Goal: Task Accomplishment & Management: Manage account settings

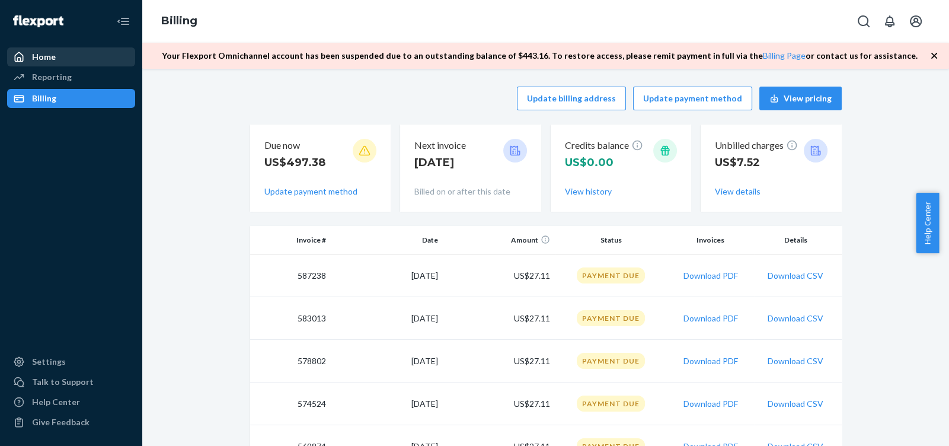
click at [93, 55] on div "Home" at bounding box center [71, 57] width 126 height 17
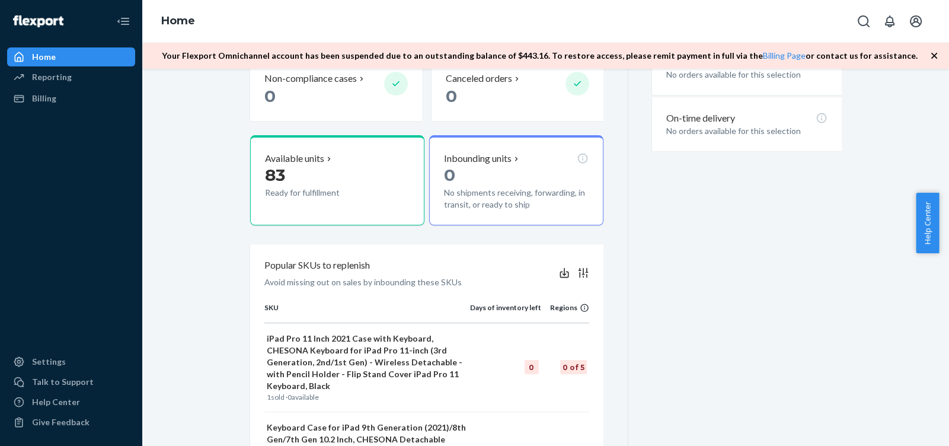
scroll to position [415, 0]
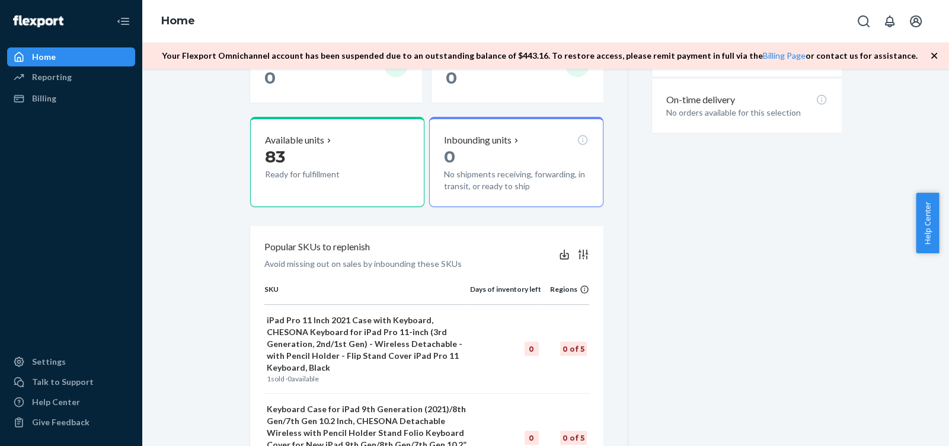
click at [798, 225] on div "Last 30 days [DATE] - [DATE] ( GMT+8 ) Delivered orders No orders available for…" at bounding box center [734, 231] width 213 height 626
click at [74, 363] on div "Settings" at bounding box center [71, 361] width 126 height 17
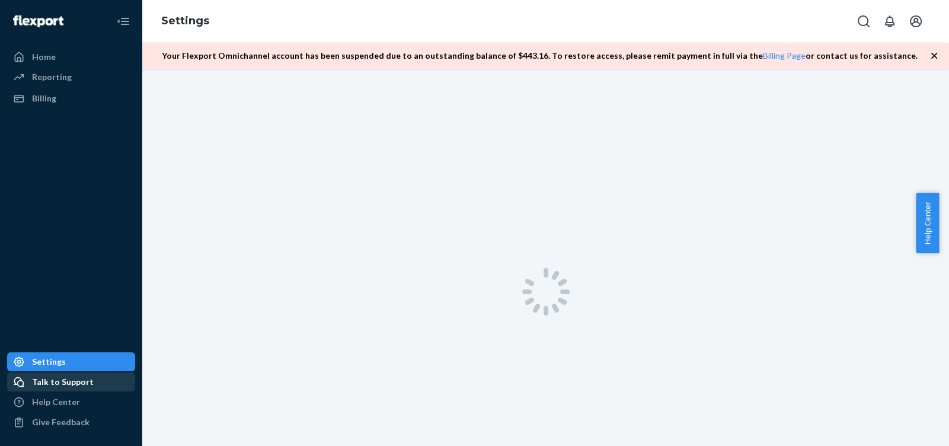
click at [110, 387] on div "Talk to Support" at bounding box center [71, 381] width 126 height 17
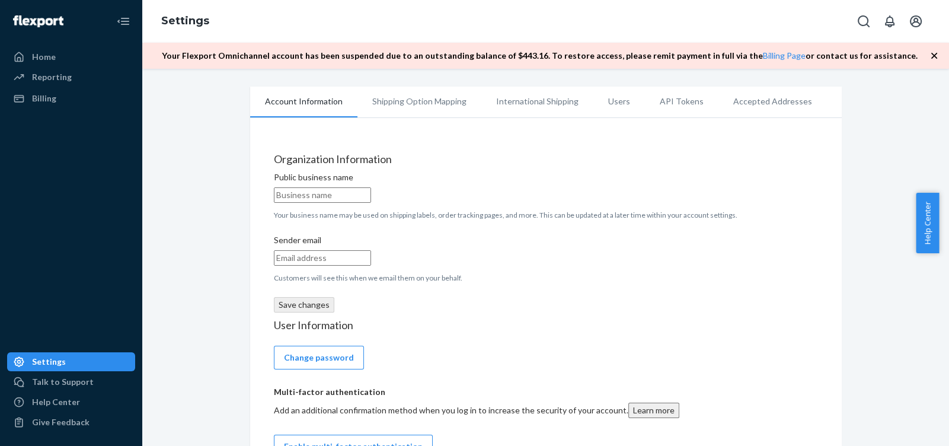
click at [61, 24] on img at bounding box center [38, 21] width 50 height 12
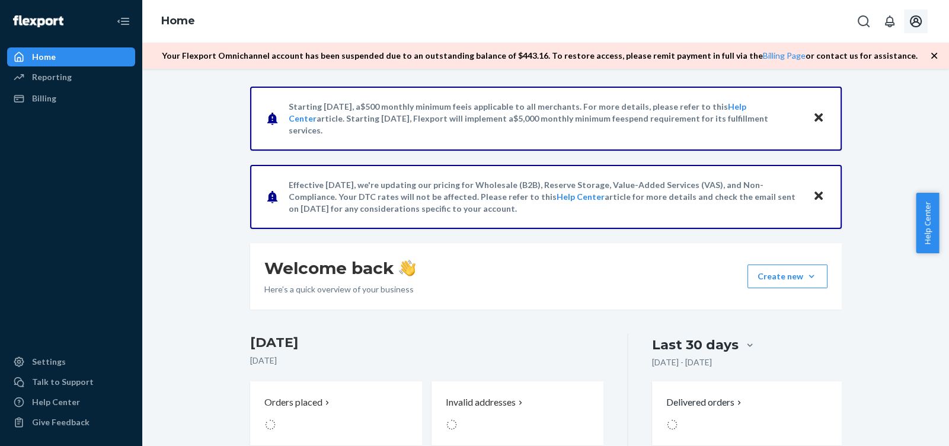
click at [912, 21] on icon "Open account menu" at bounding box center [915, 21] width 14 height 14
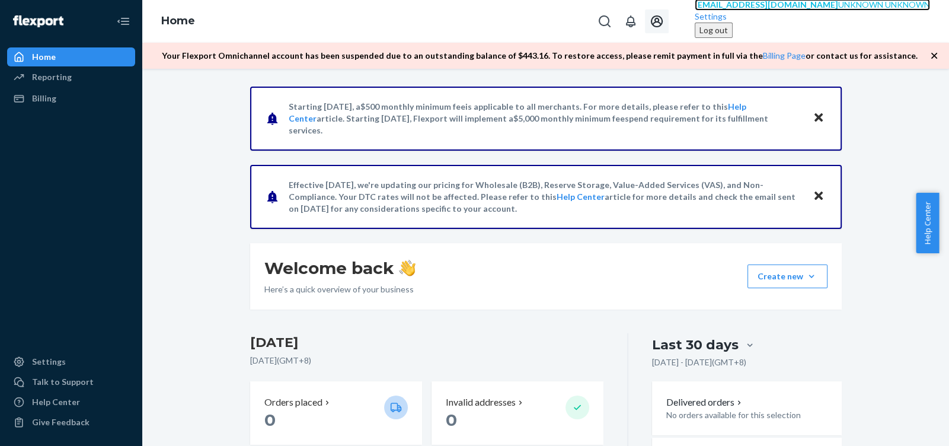
click at [890, 9] on span "UNKNOWN UNKNOWN" at bounding box center [884, 4] width 92 height 10
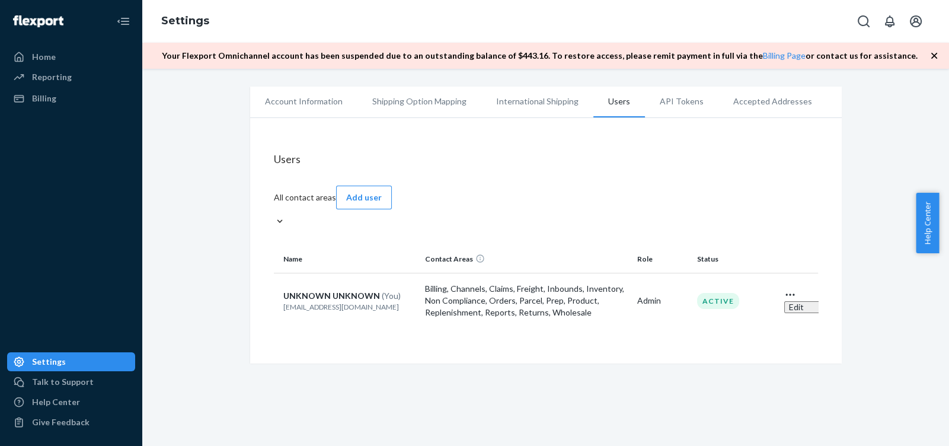
click at [323, 302] on p "[EMAIL_ADDRESS][DOMAIN_NAME]" at bounding box center [349, 307] width 133 height 10
copy p "[EMAIL_ADDRESS][DOMAIN_NAME]"
click at [591, 362] on div "Account Information Shipping Option Mapping International Shipping Users API To…" at bounding box center [545, 257] width 806 height 377
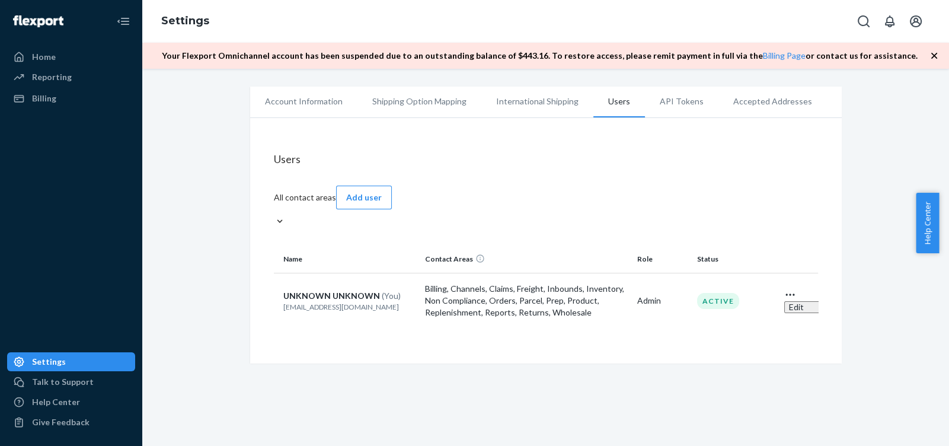
click at [480, 290] on p "Billing, Channels, Claims, Freight, Inbounds, Inventory, Non Compliance, Orders…" at bounding box center [526, 301] width 203 height 36
click at [323, 290] on div "UNKNOWN UNKNOWN (You)" at bounding box center [349, 296] width 133 height 12
click at [321, 302] on p "[EMAIL_ADDRESS][DOMAIN_NAME]" at bounding box center [349, 307] width 133 height 10
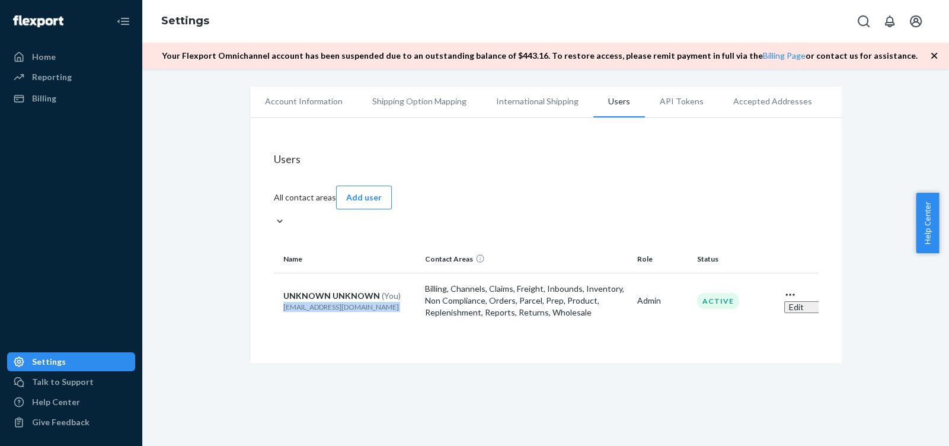
copy p "[EMAIL_ADDRESS][DOMAIN_NAME]"
click at [504, 369] on div "Account Information Shipping Option Mapping International Shipping Users API To…" at bounding box center [545, 257] width 806 height 377
click at [619, 380] on div "Account Information Shipping Option Mapping International Shipping Users API To…" at bounding box center [545, 257] width 806 height 377
click at [674, 345] on div "Account Information Shipping Option Mapping International Shipping Users API To…" at bounding box center [545, 257] width 806 height 377
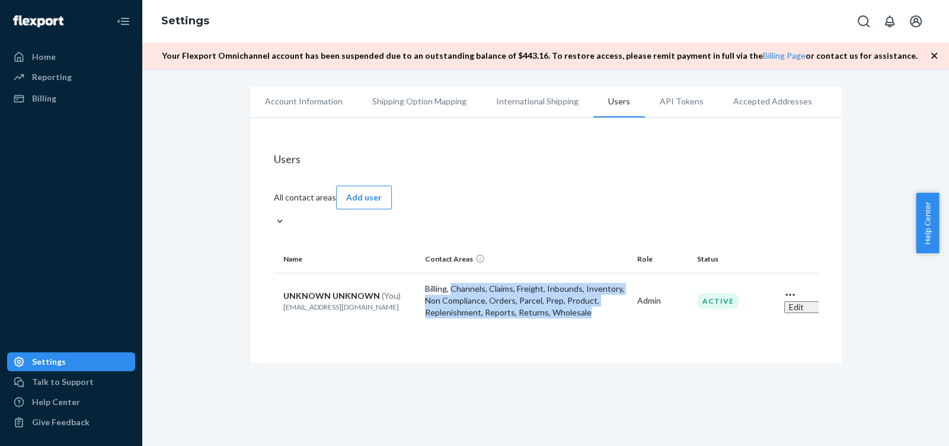
drag, startPoint x: 446, startPoint y: 254, endPoint x: 584, endPoint y: 280, distance: 140.5
click at [584, 280] on td "Billing, Channels, Claims, Freight, Inbounds, Inventory, Non Compliance, Orders…" at bounding box center [526, 300] width 212 height 55
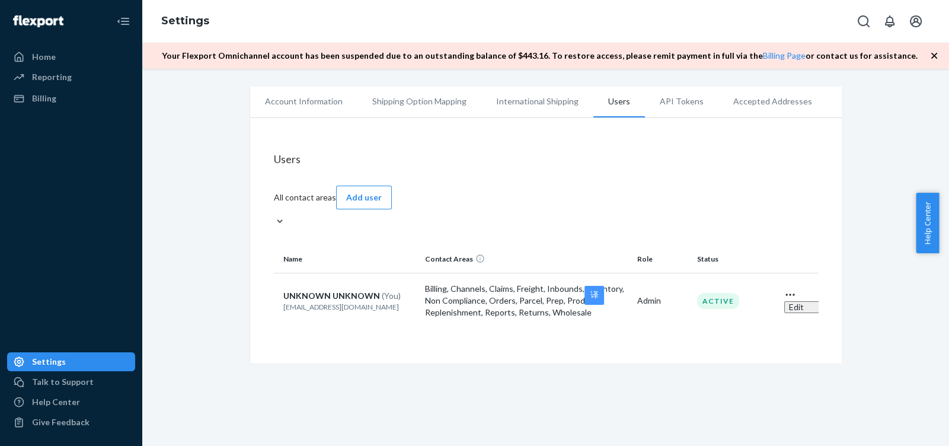
click at [385, 286] on td "UNKNOWN UNKNOWN (You) [EMAIL_ADDRESS][DOMAIN_NAME]" at bounding box center [347, 300] width 147 height 55
click at [334, 302] on p "[EMAIL_ADDRESS][DOMAIN_NAME]" at bounding box center [349, 307] width 133 height 10
copy p "[EMAIL_ADDRESS][DOMAIN_NAME]"
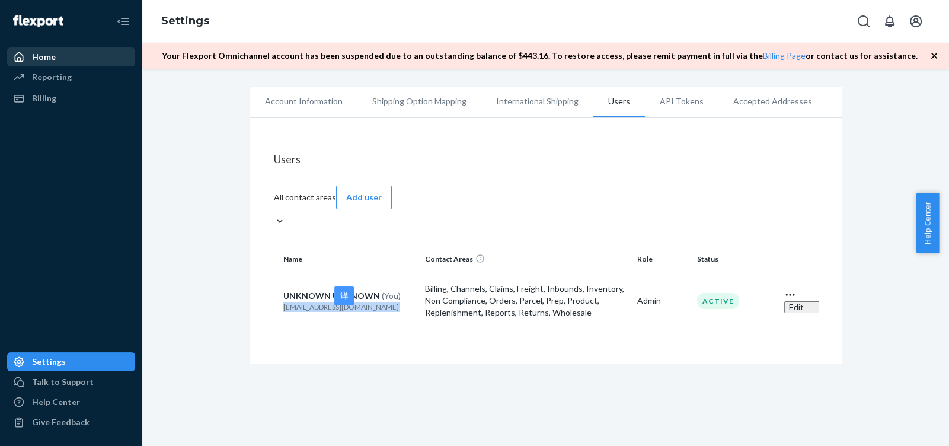
click at [81, 61] on div "Home" at bounding box center [71, 57] width 126 height 17
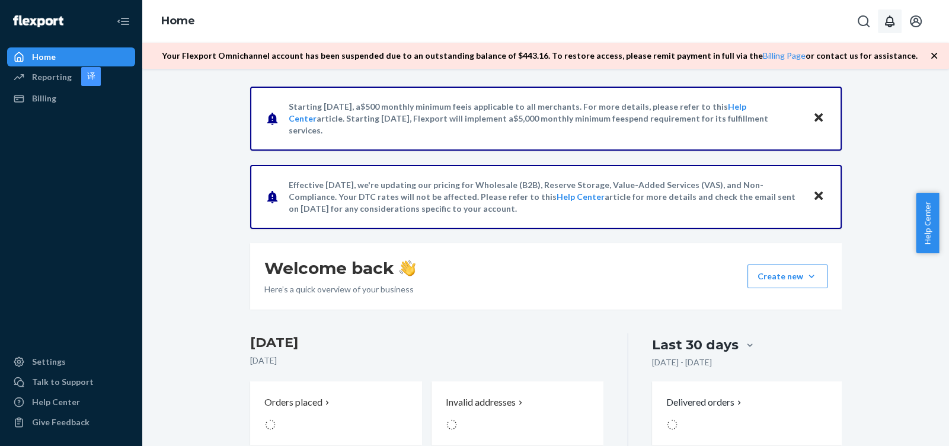
click at [886, 18] on icon "Open notifications" at bounding box center [889, 21] width 14 height 14
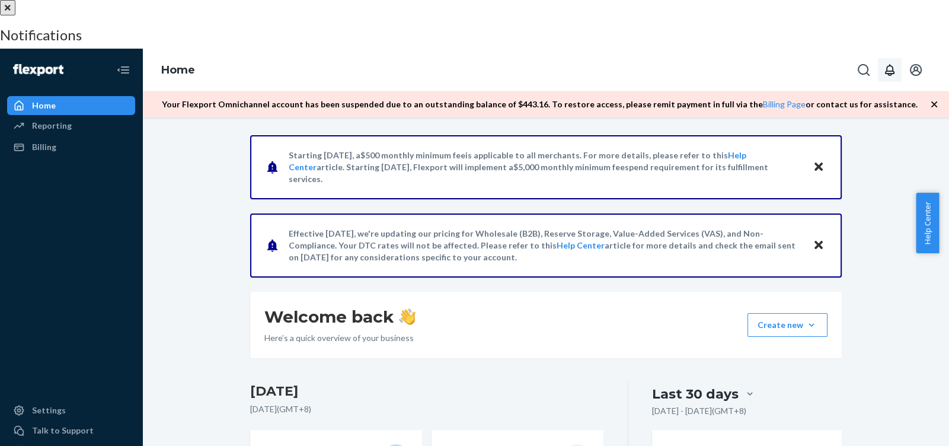
click at [550, 0] on div at bounding box center [474, 0] width 949 height 0
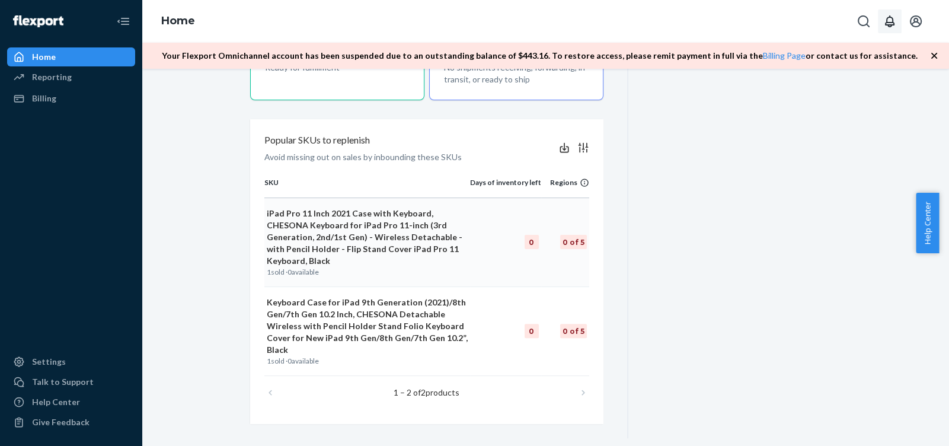
scroll to position [524, 0]
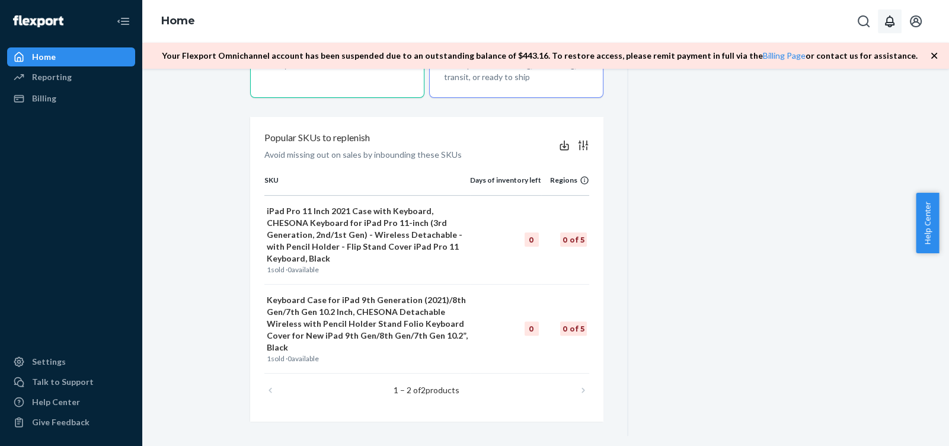
click at [742, 245] on div "Last 30 days [DATE] - [DATE] ( GMT+8 ) Delivered orders No orders available for…" at bounding box center [734, 122] width 213 height 626
click at [805, 321] on div "Last 30 days [DATE] - [DATE] ( GMT+8 ) Delivered orders No orders available for…" at bounding box center [734, 122] width 213 height 626
click at [906, 20] on button "Open account menu" at bounding box center [916, 21] width 24 height 24
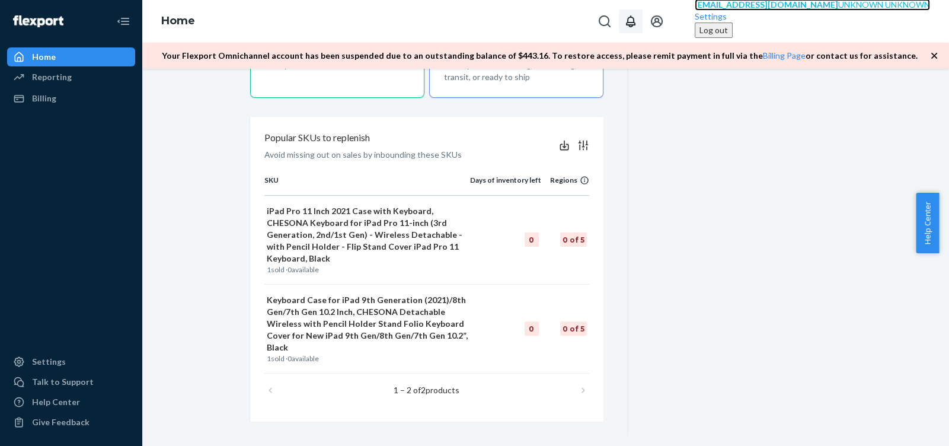
click at [888, 9] on span "UNKNOWN UNKNOWN" at bounding box center [884, 4] width 92 height 10
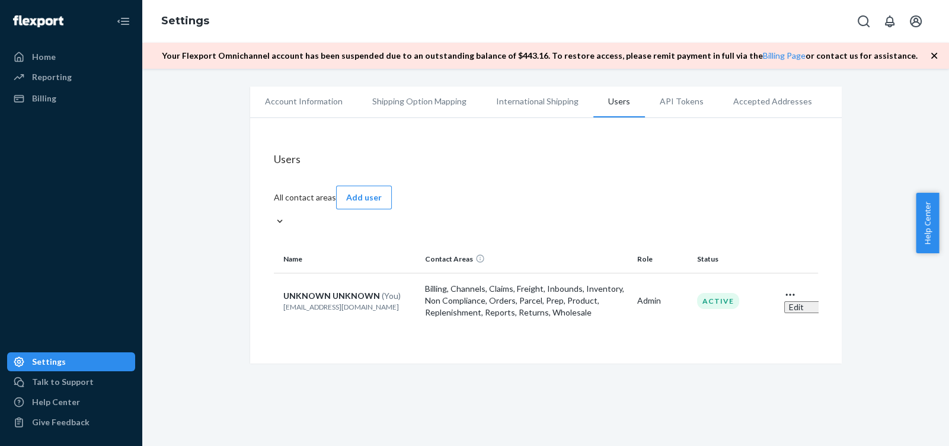
click at [796, 289] on icon "Open user actions" at bounding box center [790, 295] width 12 height 12
click at [795, 289] on div "Edit" at bounding box center [796, 301] width 24 height 24
click at [796, 289] on icon "Open user actions" at bounding box center [790, 295] width 12 height 12
click at [799, 289] on div "Edit" at bounding box center [796, 301] width 24 height 24
click at [568, 283] on p "Billing, Channels, Claims, Freight, Inbounds, Inventory, Non Compliance, Orders…" at bounding box center [526, 301] width 203 height 36
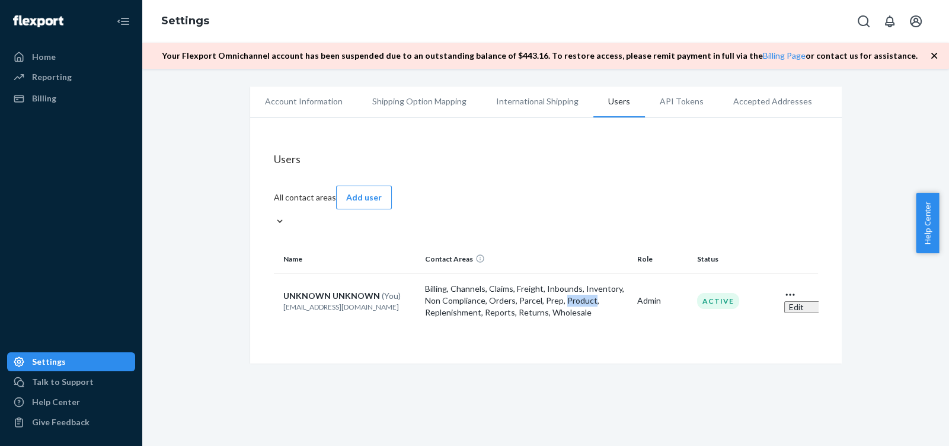
click at [568, 283] on p "Billing, Channels, Claims, Freight, Inbounds, Inventory, Non Compliance, Orders…" at bounding box center [526, 301] width 203 height 36
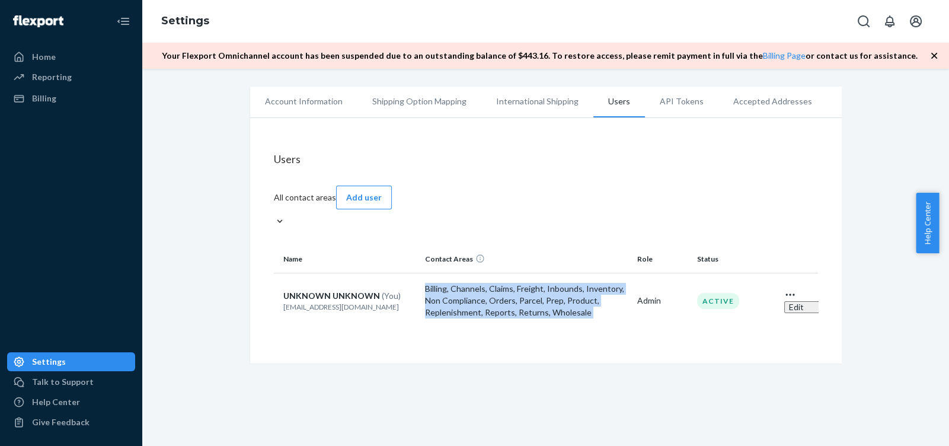
click at [568, 283] on p "Billing, Channels, Claims, Freight, Inbounds, Inventory, Non Compliance, Orders…" at bounding box center [526, 301] width 203 height 36
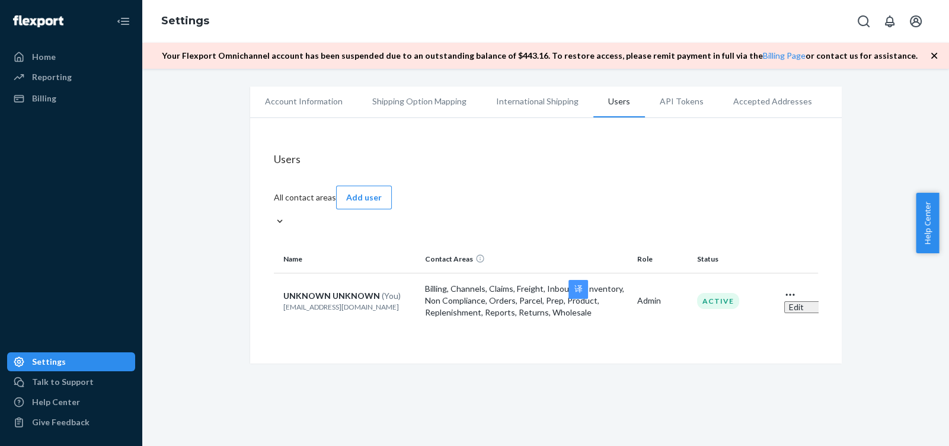
click at [382, 290] on span "(You)" at bounding box center [391, 295] width 19 height 10
click at [412, 273] on td "UNKNOWN UNKNOWN (You) [EMAIL_ADDRESS][DOMAIN_NAME]" at bounding box center [347, 300] width 147 height 55
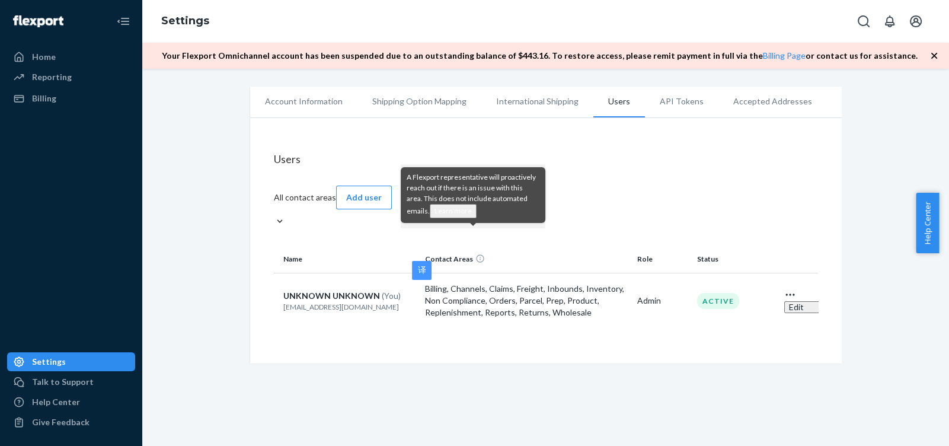
click at [472, 224] on div "A Flexport representative will proactively reach out if there is an issue with …" at bounding box center [473, 196] width 145 height 64
click at [664, 212] on div "Users All contact areas Add user Name Contact Areas Role Status UNKNOWN UNKNOWN…" at bounding box center [546, 243] width 544 height 206
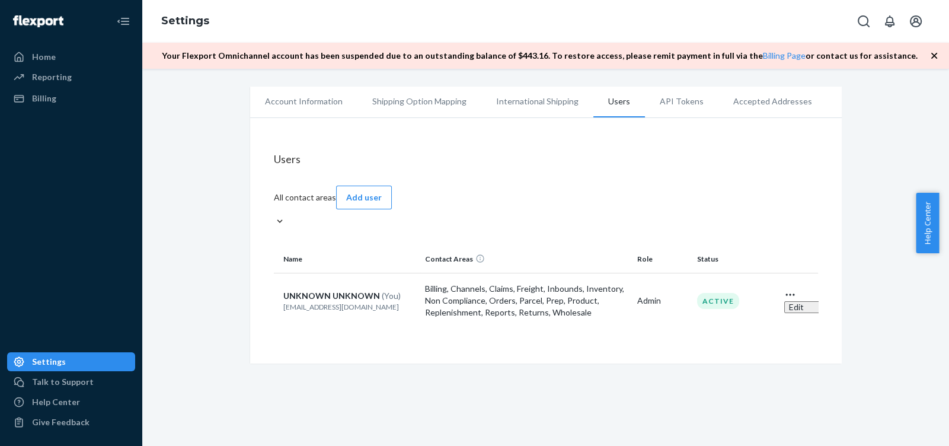
click at [536, 94] on li "International Shipping" at bounding box center [537, 102] width 112 height 30
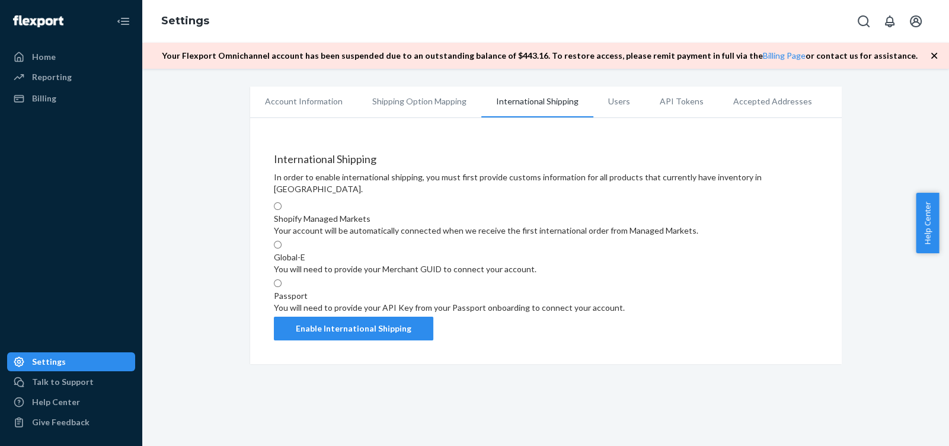
click at [611, 106] on li "Users" at bounding box center [619, 102] width 52 height 30
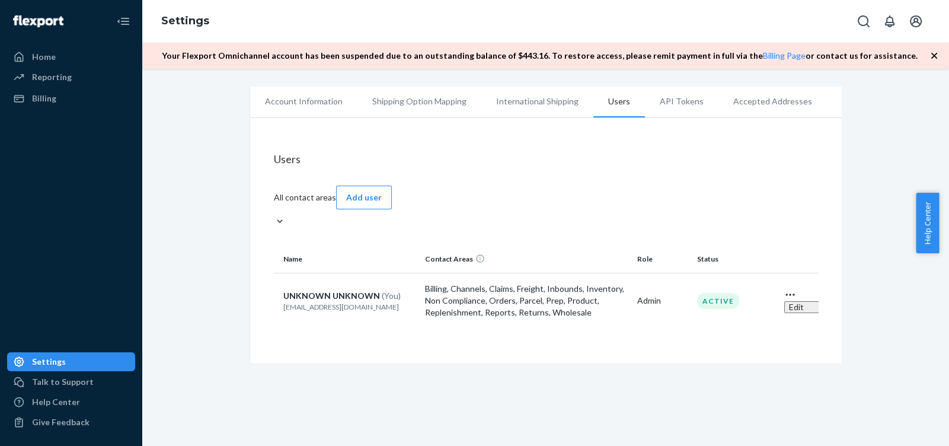
click at [670, 107] on li "API Tokens" at bounding box center [681, 102] width 73 height 30
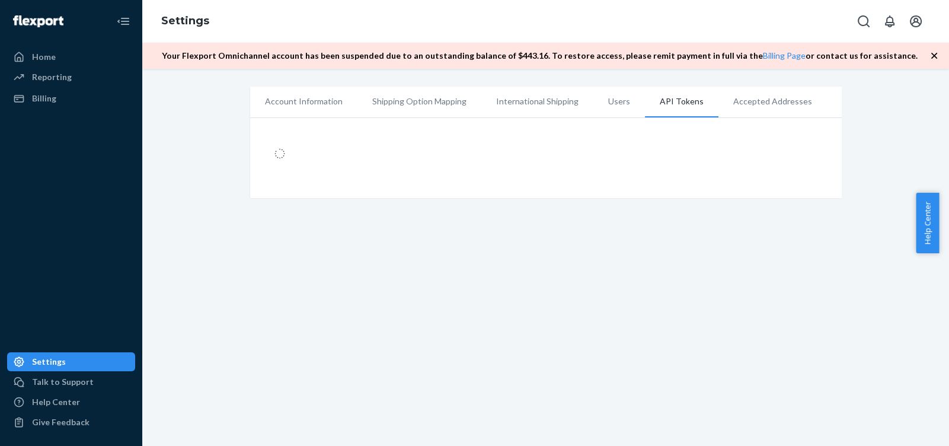
click at [593, 107] on li "Users" at bounding box center [619, 102] width 52 height 30
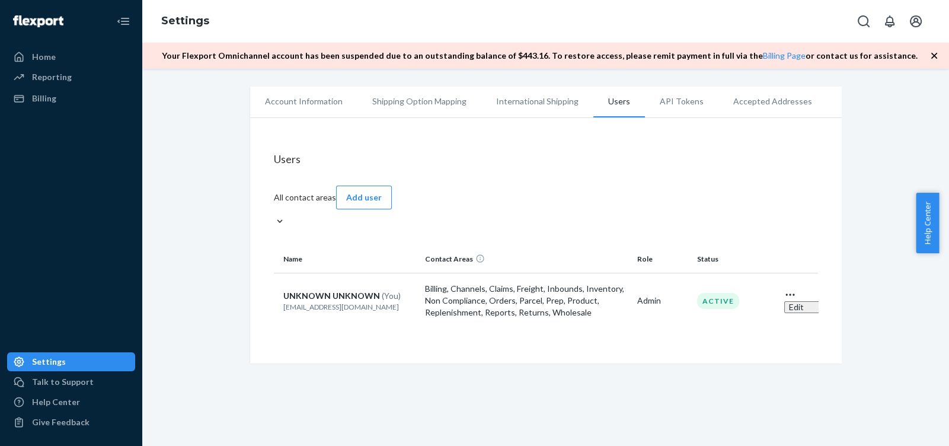
click at [500, 104] on li "International Shipping" at bounding box center [537, 102] width 112 height 30
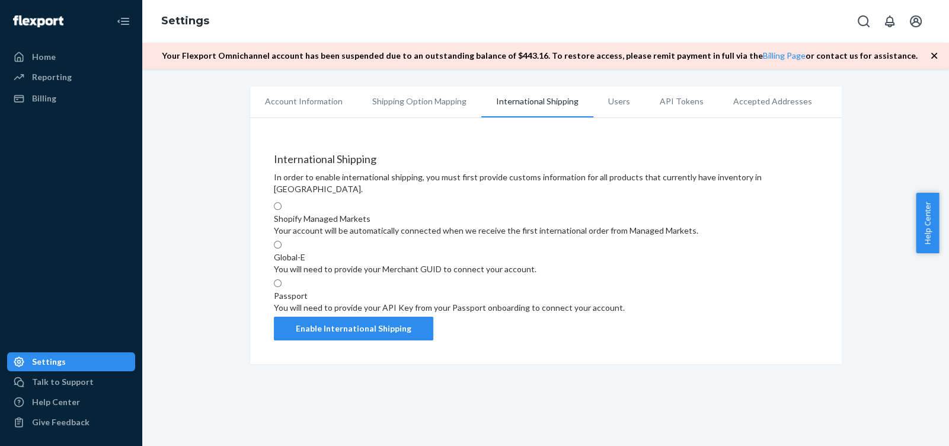
click at [611, 107] on li "Users" at bounding box center [619, 102] width 52 height 30
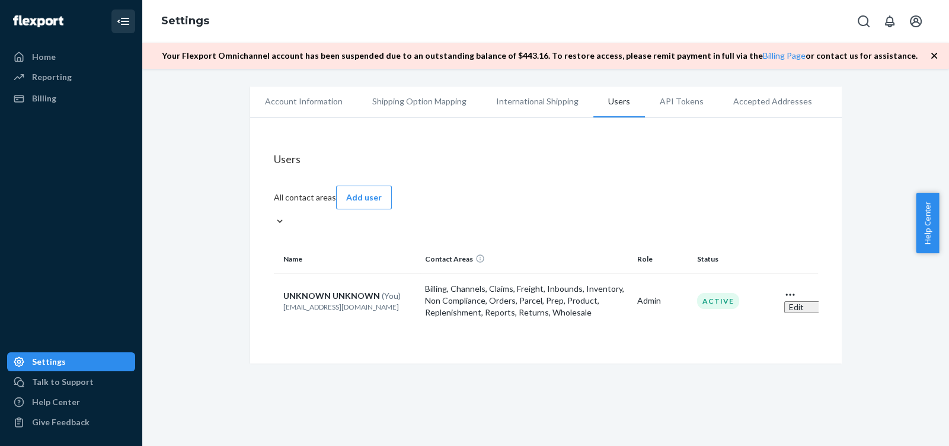
click at [120, 23] on icon "Close Navigation" at bounding box center [123, 21] width 14 height 14
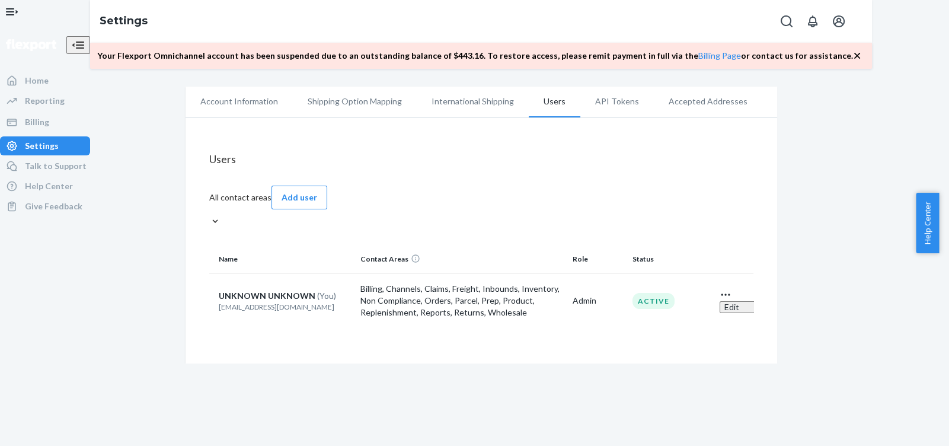
click at [19, 19] on icon "Open Navigation" at bounding box center [12, 12] width 14 height 14
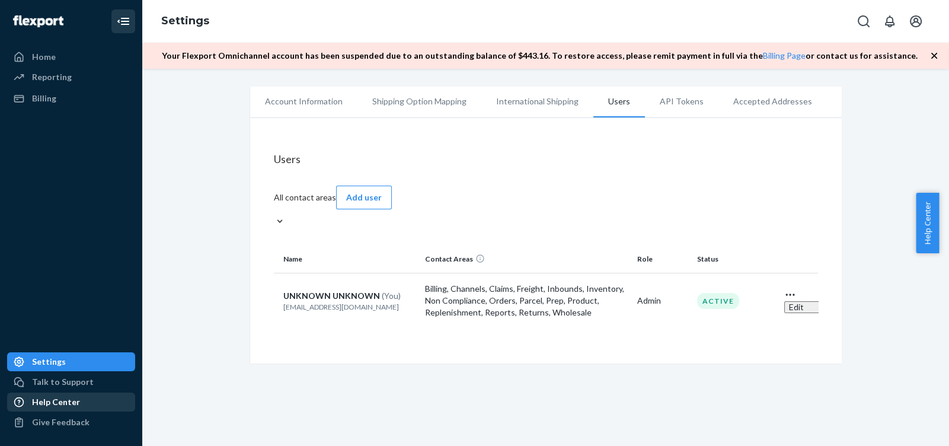
click at [59, 401] on div "Help Center" at bounding box center [56, 402] width 48 height 12
click at [92, 383] on div "Talk to Support" at bounding box center [71, 381] width 126 height 17
click at [53, 96] on div "Billing" at bounding box center [44, 98] width 24 height 12
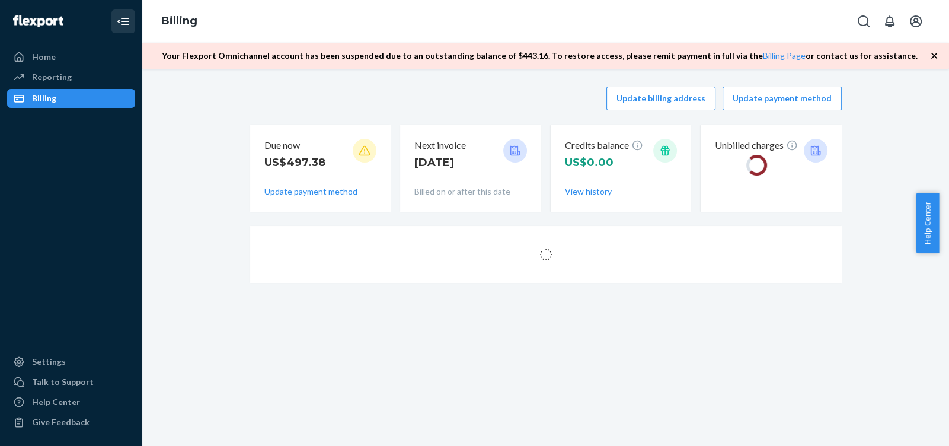
click at [299, 161] on p "US$497.38" at bounding box center [294, 162] width 61 height 15
copy div "US$497.38"
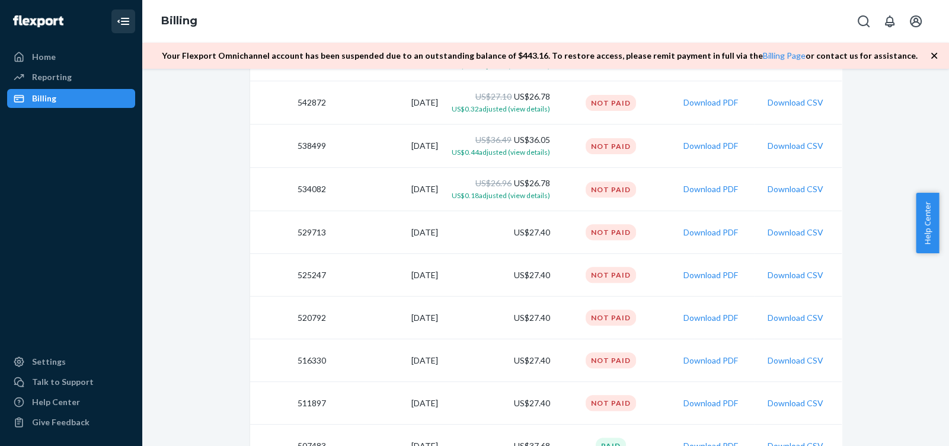
scroll to position [770, 0]
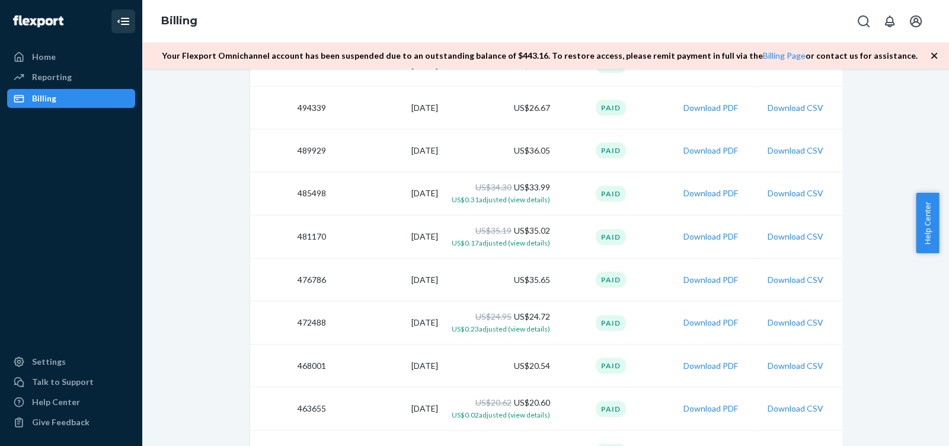
scroll to position [1363, 0]
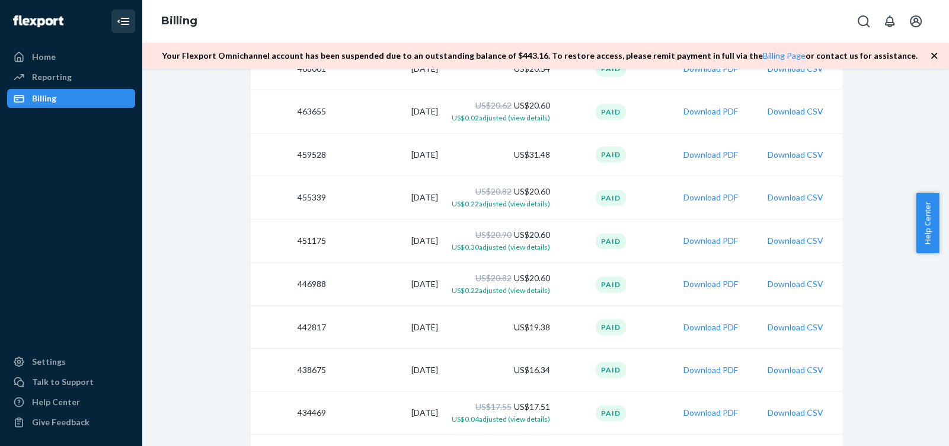
click at [630, 213] on td "Paid" at bounding box center [611, 197] width 112 height 43
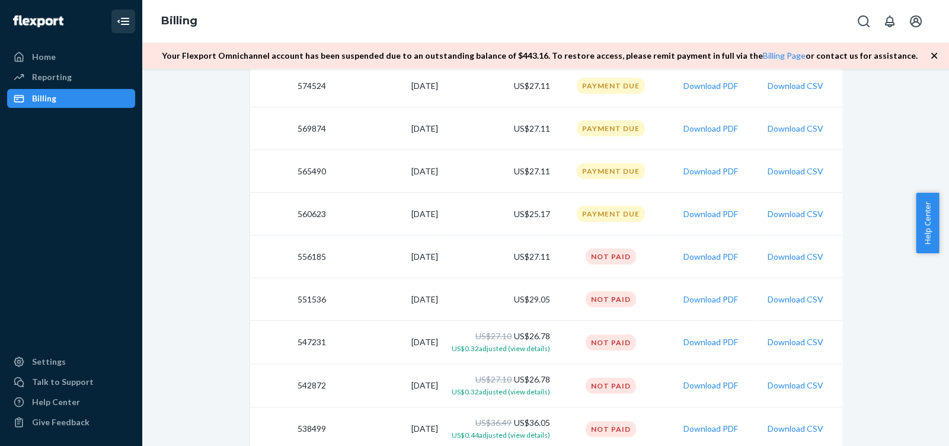
scroll to position [415, 0]
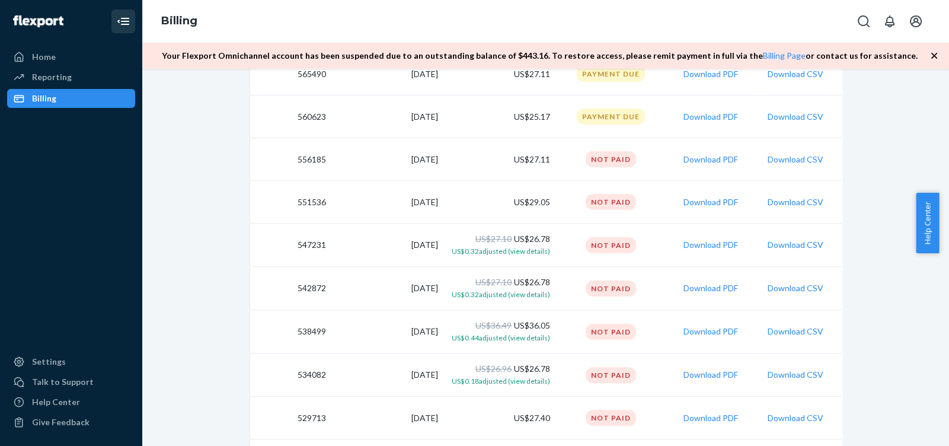
click at [616, 244] on div "Not Paid" at bounding box center [610, 245] width 50 height 16
click at [594, 368] on div "Not Paid" at bounding box center [610, 375] width 50 height 16
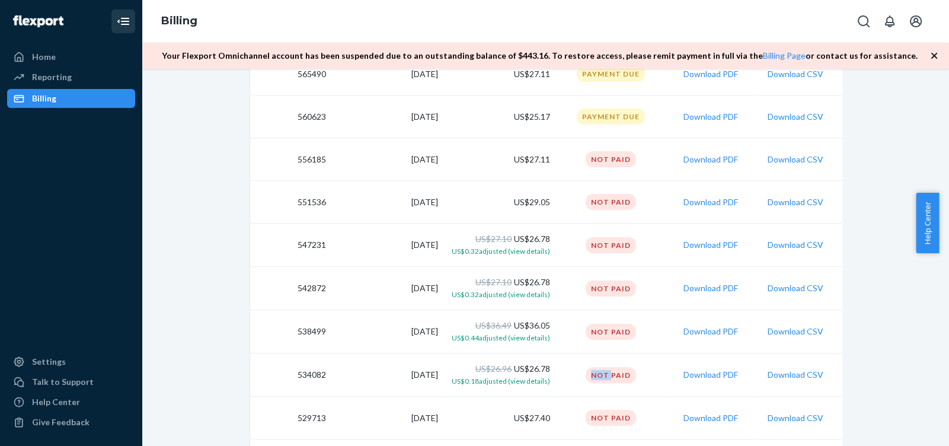
click at [587, 353] on div at bounding box center [587, 353] width 0 height 0
click at [656, 445] on div "Close" at bounding box center [474, 446] width 949 height 0
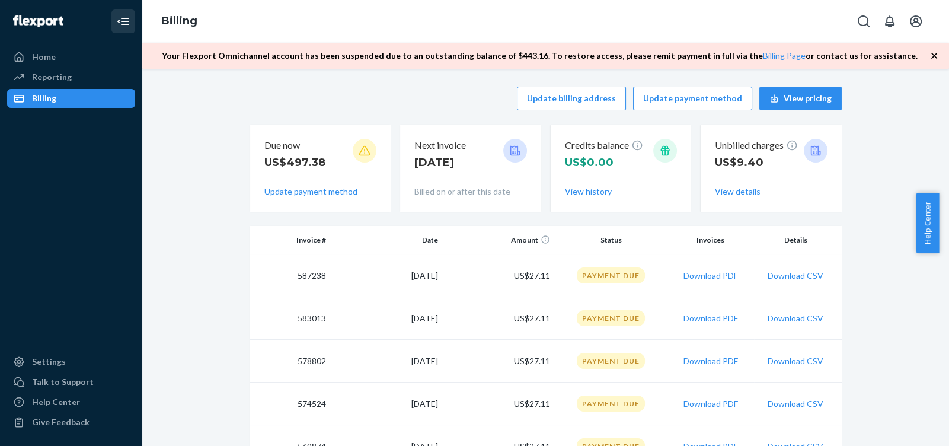
scroll to position [0, 0]
click at [531, 235] on th "Amount" at bounding box center [499, 240] width 112 height 28
click at [509, 236] on th "Amount" at bounding box center [499, 240] width 112 height 28
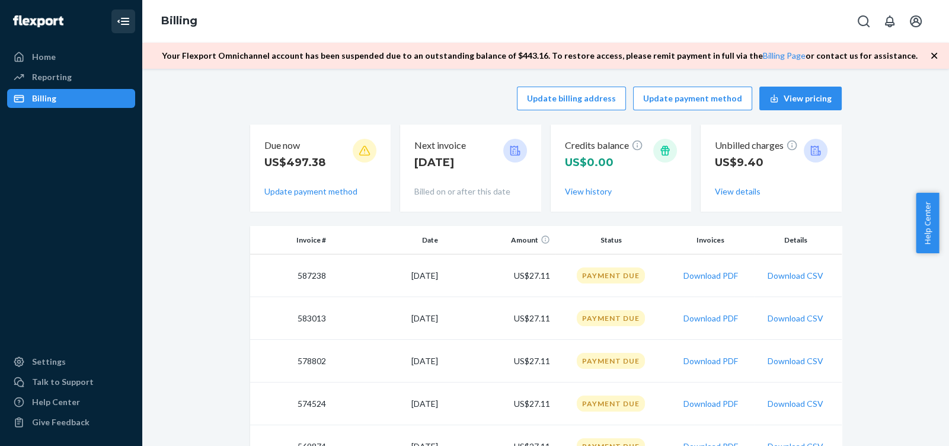
click at [366, 153] on div at bounding box center [365, 151] width 24 height 24
click at [365, 149] on div at bounding box center [365, 151] width 24 height 24
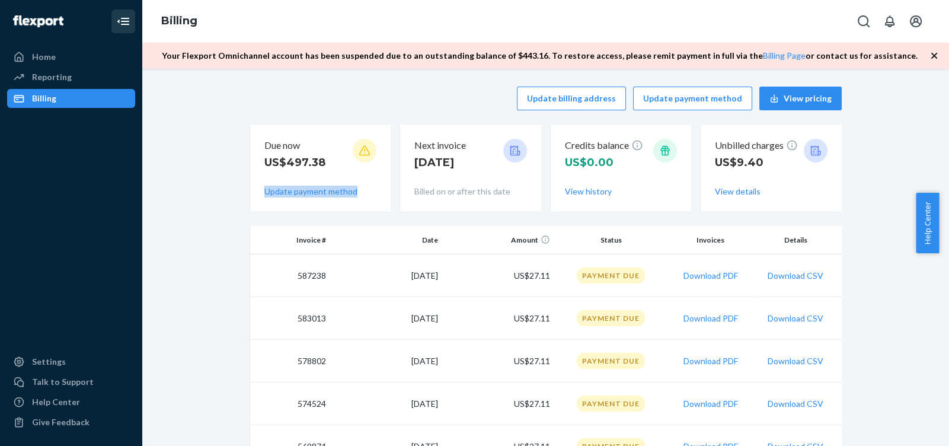
click at [365, 149] on div at bounding box center [365, 151] width 24 height 24
